Goal: Navigation & Orientation: Find specific page/section

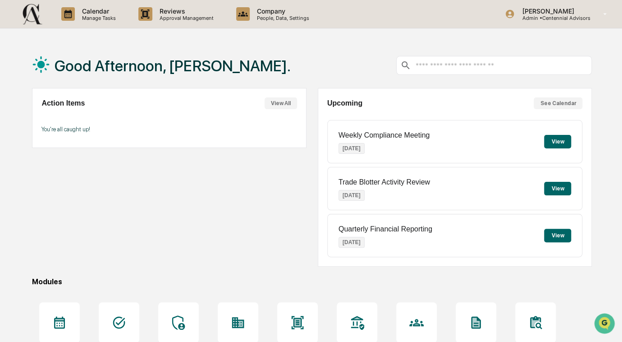
click at [558, 101] on button "See Calendar" at bounding box center [558, 103] width 49 height 12
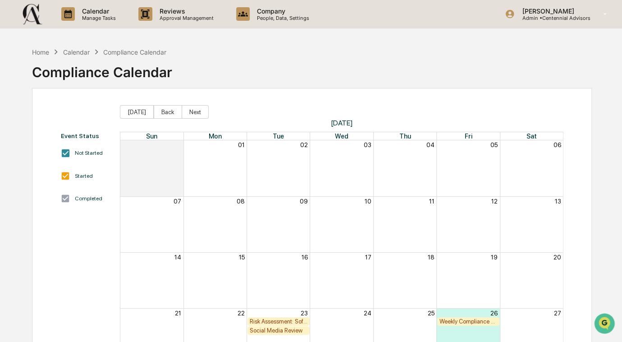
click at [82, 55] on div "Calendar" at bounding box center [76, 52] width 27 height 8
click at [78, 50] on div "Calendar" at bounding box center [76, 52] width 27 height 8
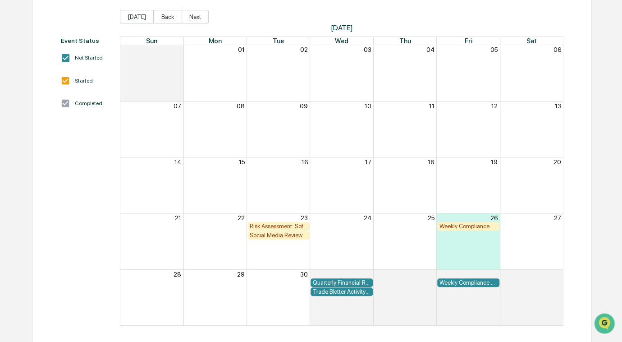
scroll to position [96, 0]
click at [265, 224] on div "Risk Assessment: Soft Dollar Kickbacks" at bounding box center [279, 225] width 58 height 7
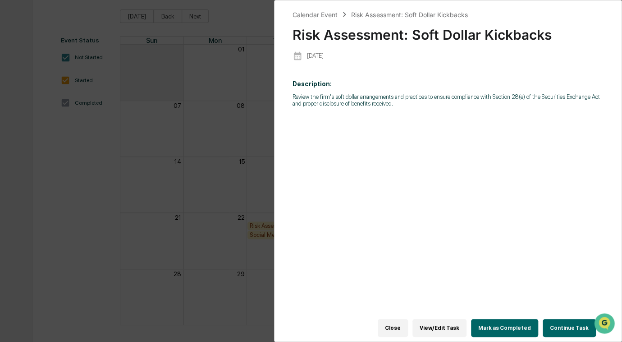
click at [404, 323] on button "Close" at bounding box center [393, 328] width 30 height 18
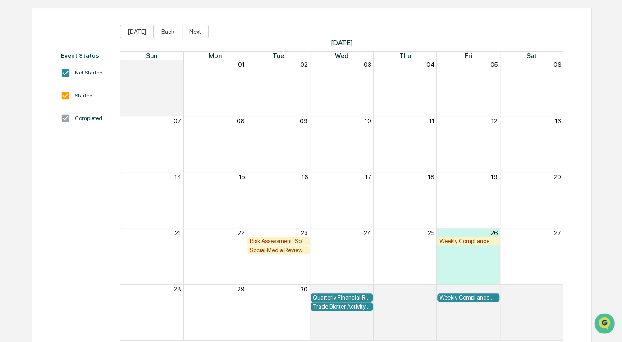
scroll to position [0, 0]
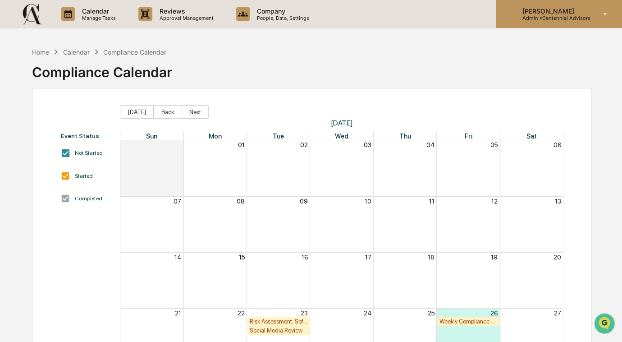
click at [533, 9] on p "[PERSON_NAME]" at bounding box center [552, 11] width 75 height 8
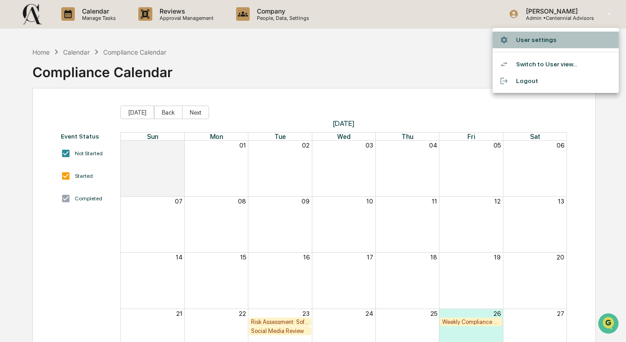
click at [525, 38] on li "User settings" at bounding box center [556, 40] width 126 height 17
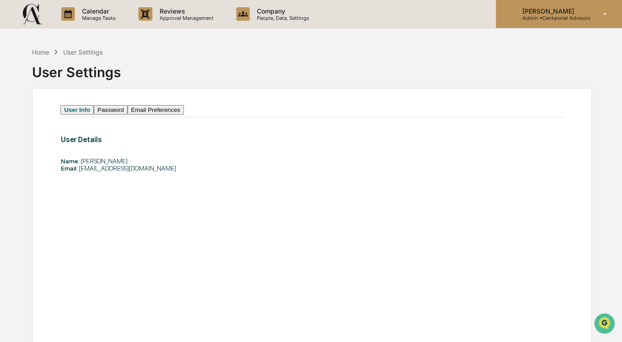
click at [530, 11] on p "[PERSON_NAME]" at bounding box center [552, 11] width 75 height 8
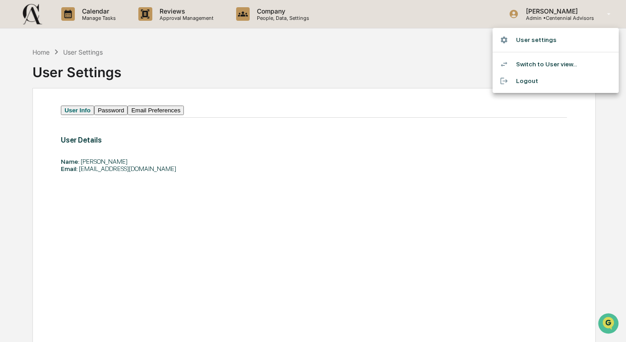
click at [530, 63] on li "Switch to User view..." at bounding box center [556, 64] width 126 height 17
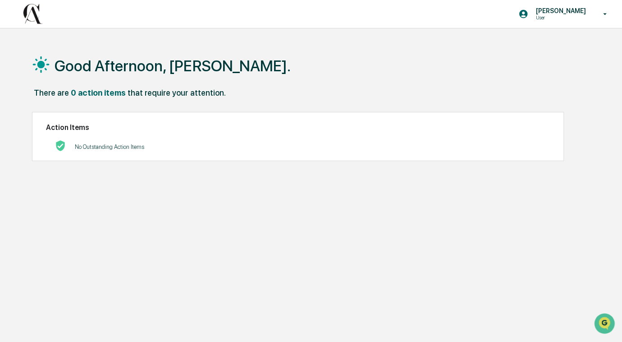
click at [303, 59] on div "Good Afternoon, [PERSON_NAME]." at bounding box center [312, 65] width 560 height 45
click at [300, 40] on div "[PERSON_NAME] User Good Afternoon, [PERSON_NAME]. There are 0 action items that…" at bounding box center [311, 192] width 622 height 385
